Goal: Task Accomplishment & Management: Manage account settings

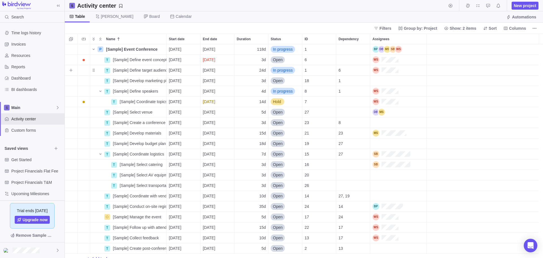
scroll to position [209, 474]
click at [57, 248] on icon at bounding box center [57, 250] width 5 height 5
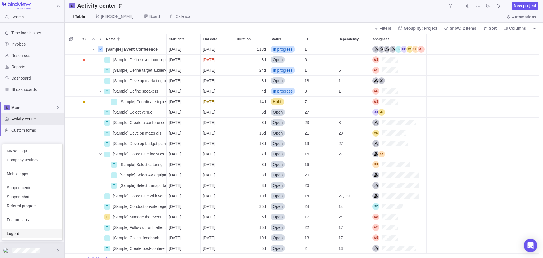
click at [31, 236] on div "Logout" at bounding box center [32, 233] width 60 height 9
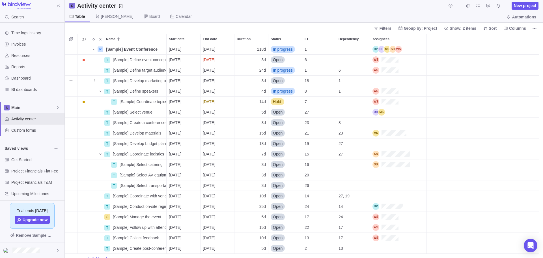
scroll to position [209, 474]
click at [54, 249] on div at bounding box center [32, 250] width 64 height 16
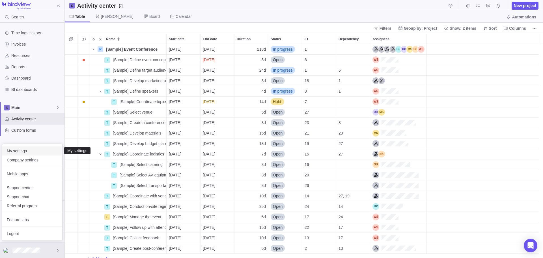
click at [30, 151] on span "My settings" at bounding box center [32, 151] width 51 height 6
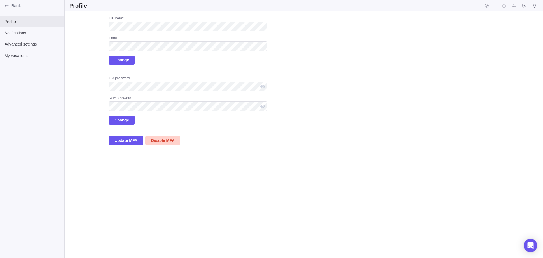
click at [163, 139] on span "Disable MFA" at bounding box center [162, 140] width 23 height 7
click at [127, 139] on span "Enable MFA" at bounding box center [126, 140] width 22 height 7
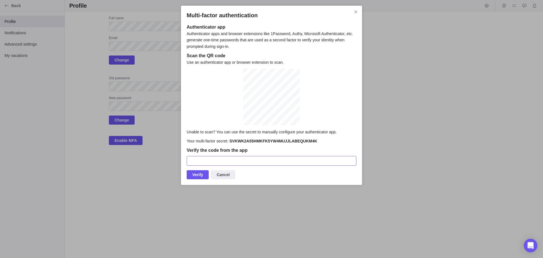
click at [254, 158] on input "Multi-factor authentication" at bounding box center [272, 161] width 170 height 10
type input "654017"
click at [203, 176] on span "Verify" at bounding box center [198, 174] width 22 height 9
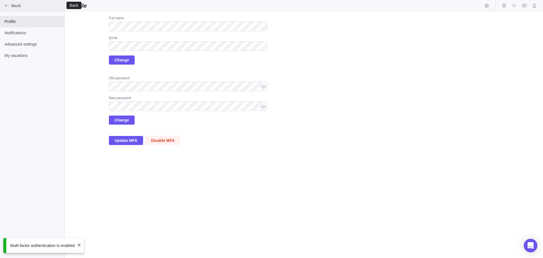
click at [28, 7] on span "Back" at bounding box center [36, 6] width 51 height 6
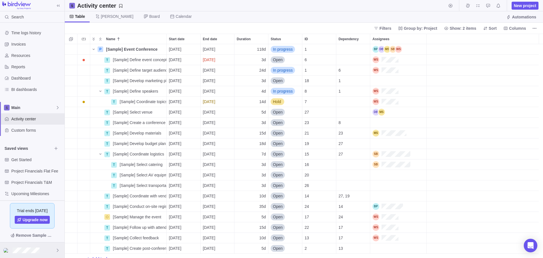
scroll to position [5, 5]
click at [48, 251] on div at bounding box center [32, 250] width 64 height 16
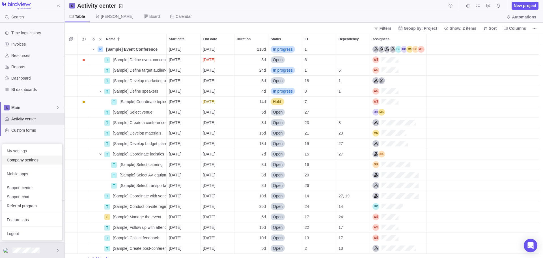
click at [30, 162] on span "Company settings" at bounding box center [32, 160] width 51 height 6
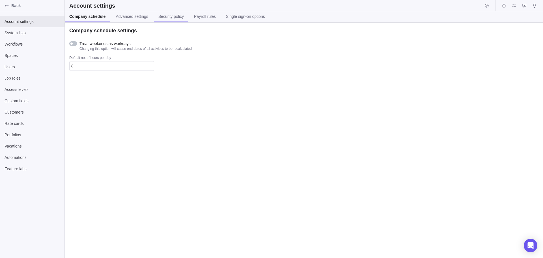
click at [165, 17] on span "Security policy" at bounding box center [170, 17] width 25 height 6
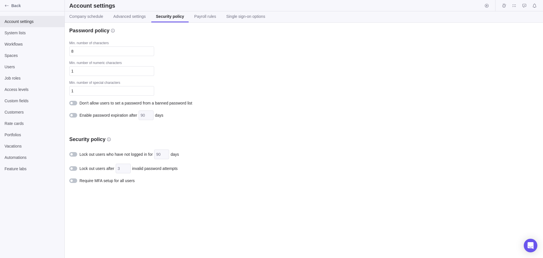
click at [88, 182] on span "Require MFA setup for all users" at bounding box center [106, 181] width 55 height 6
click at [27, 5] on span "Back" at bounding box center [36, 6] width 51 height 6
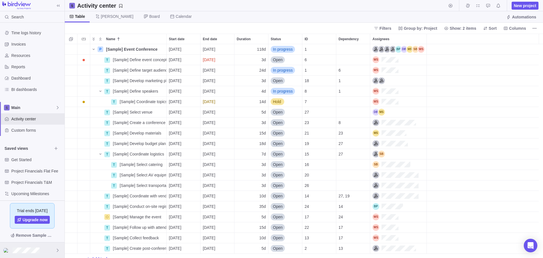
scroll to position [209, 474]
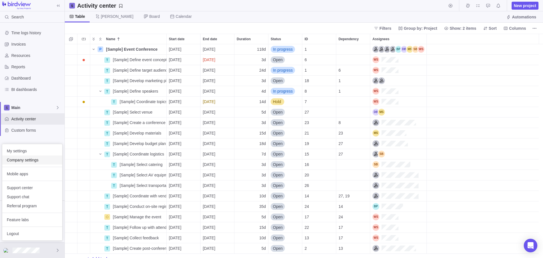
click at [32, 159] on span "Company settings" at bounding box center [32, 160] width 51 height 6
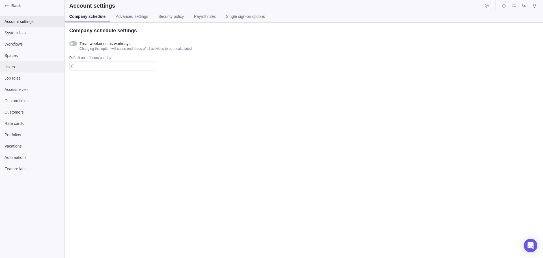
click at [28, 66] on span "Users" at bounding box center [32, 67] width 55 height 6
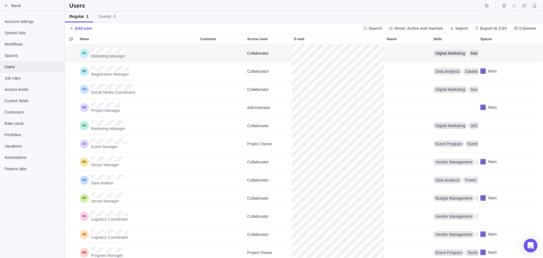
scroll to position [209, 474]
click at [86, 31] on span "Add user" at bounding box center [80, 28] width 23 height 8
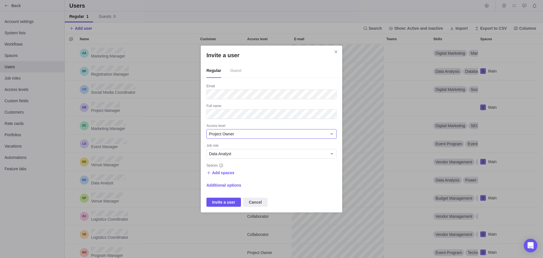
click at [236, 133] on div "Project Owner" at bounding box center [268, 134] width 118 height 6
click at [229, 158] on span "Administrator" at bounding box center [222, 158] width 23 height 6
click at [224, 171] on span "Add spaces" at bounding box center [223, 173] width 22 height 6
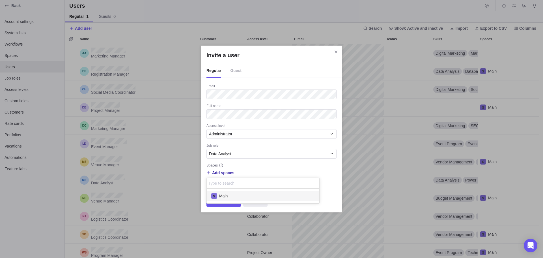
click at [230, 193] on div "Main" at bounding box center [263, 196] width 113 height 10
click at [250, 58] on div "Invite a user Regular Guest Email Full name Access level Administrator Job role…" at bounding box center [271, 129] width 543 height 258
click at [220, 201] on span "Invite a user" at bounding box center [223, 201] width 23 height 7
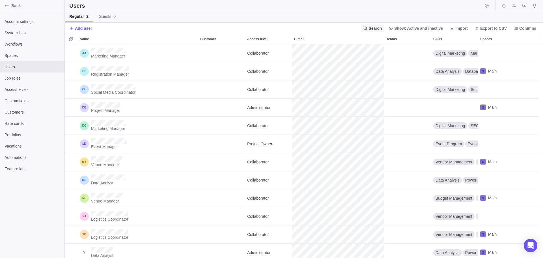
click at [381, 28] on span "Search" at bounding box center [375, 28] width 13 height 6
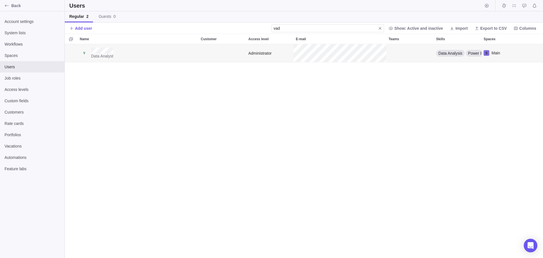
type input "vad"
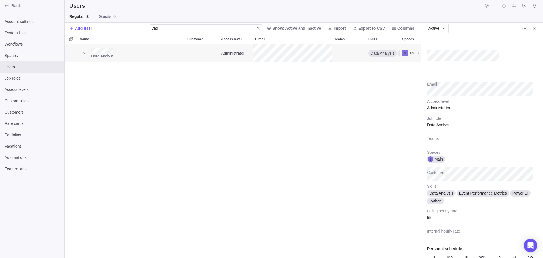
type textarea "x"
